Goal: Navigation & Orientation: Find specific page/section

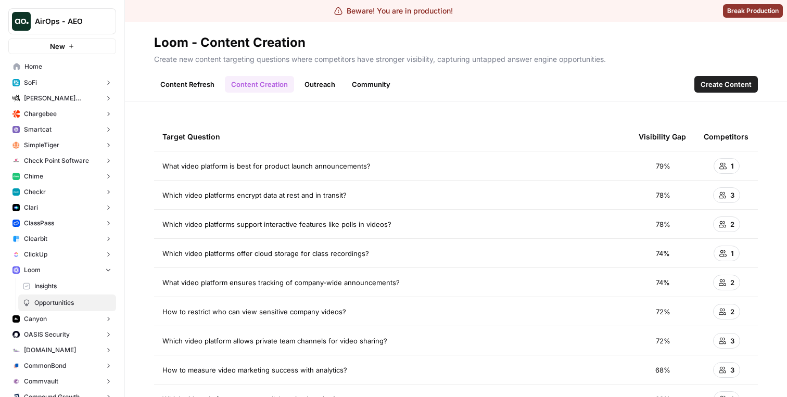
click at [74, 23] on span "AirOps - AEO" at bounding box center [66, 21] width 63 height 10
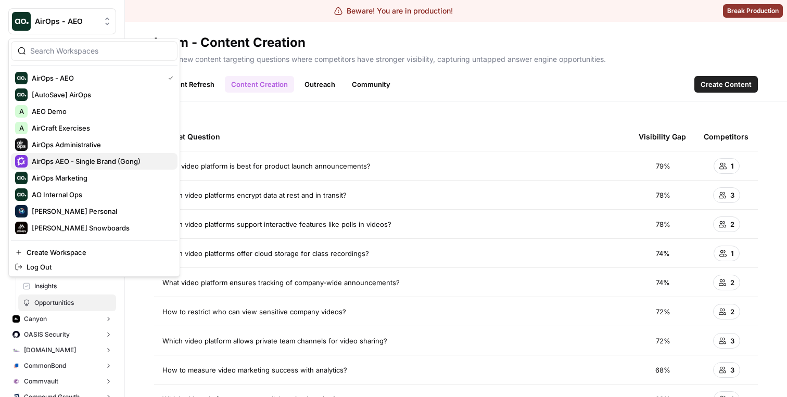
click at [89, 158] on span "AirOps AEO - Single Brand (Gong)" at bounding box center [100, 161] width 137 height 10
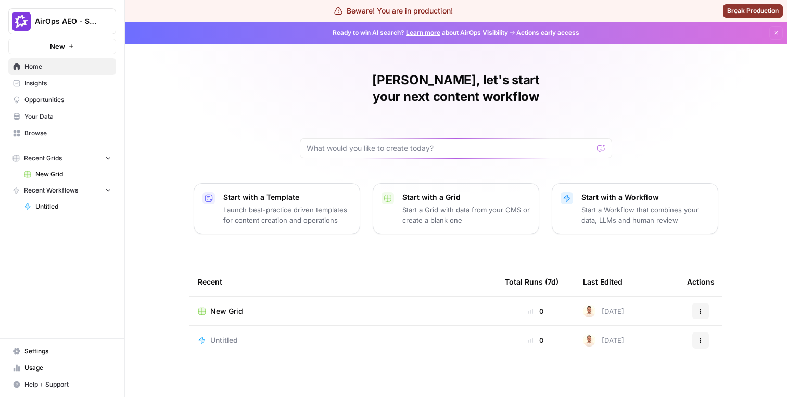
click at [83, 93] on link "Opportunities" at bounding box center [62, 100] width 108 height 17
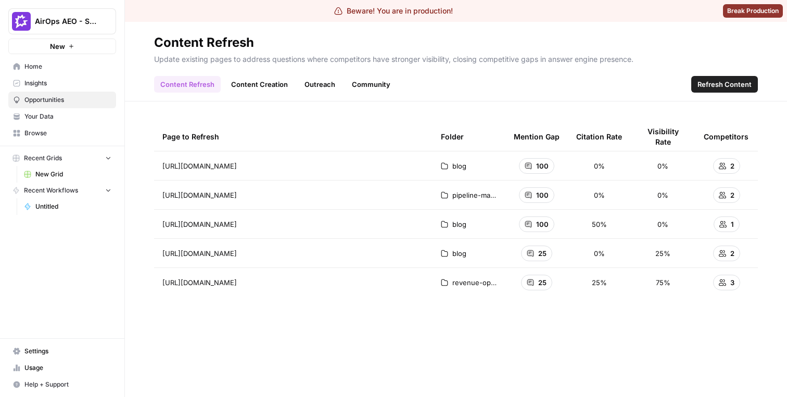
click at [83, 87] on span "Insights" at bounding box center [67, 83] width 87 height 9
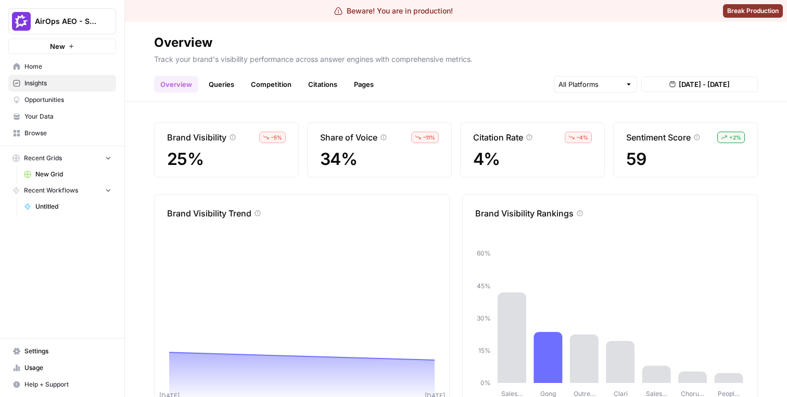
click at [359, 95] on header "Overview Track your brand's visibility performance across answer engines with c…" at bounding box center [456, 62] width 662 height 80
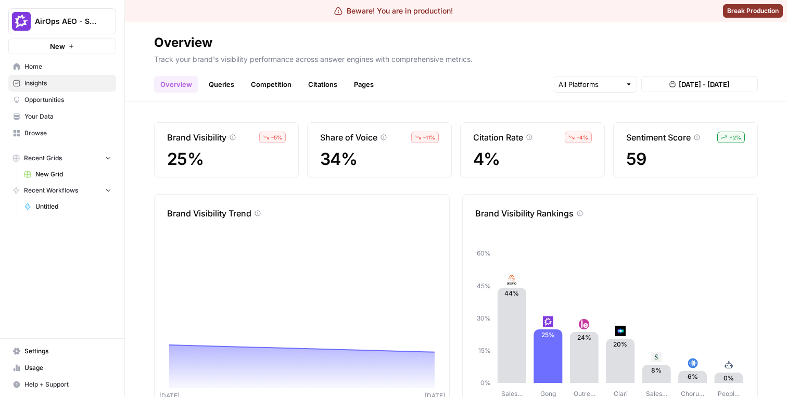
click at [359, 88] on link "Pages" at bounding box center [363, 84] width 32 height 17
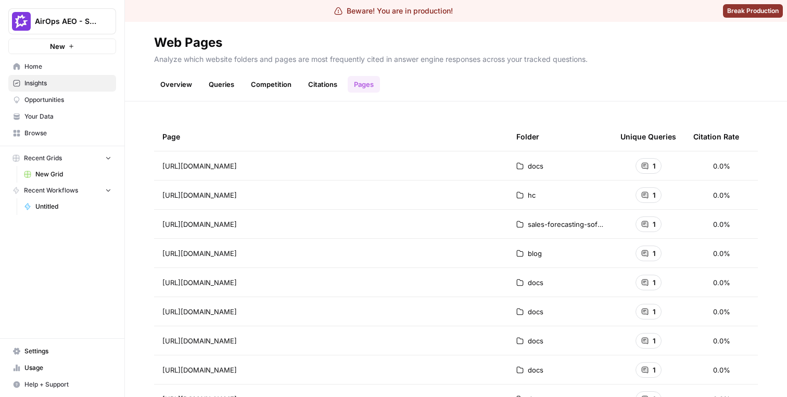
click at [165, 90] on link "Overview" at bounding box center [176, 84] width 44 height 17
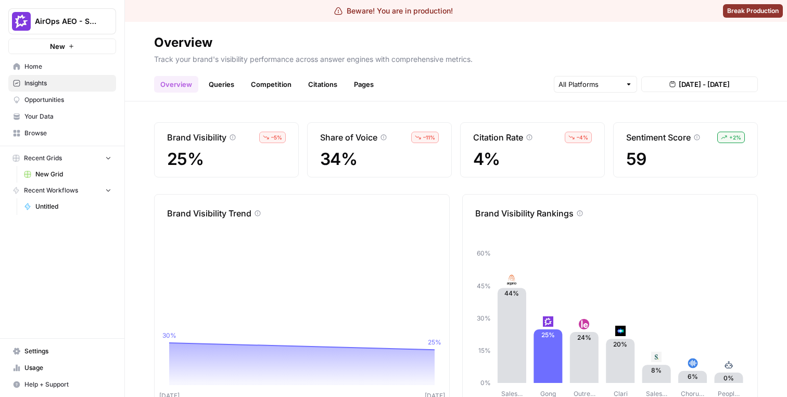
scroll to position [1, 0]
click at [227, 76] on link "Queries" at bounding box center [221, 84] width 38 height 17
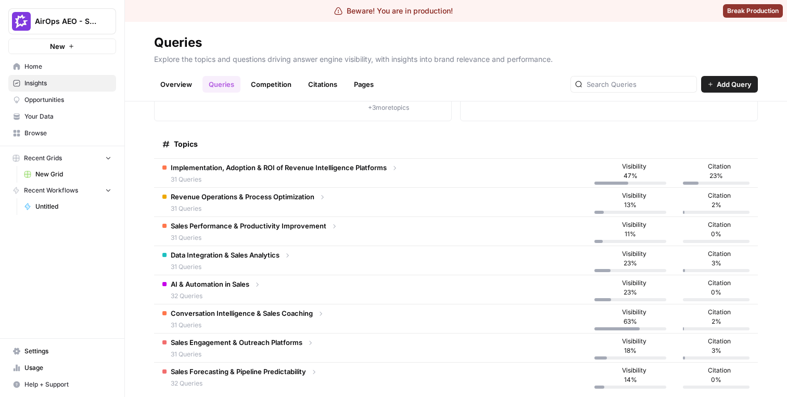
scroll to position [125, 0]
